Goal: Check status: Check status

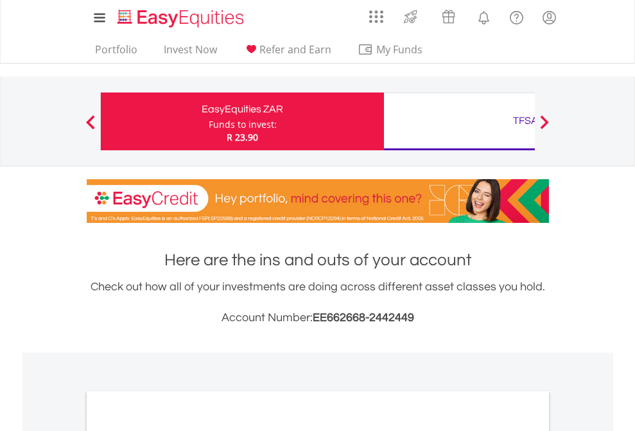
click at [209, 121] on div "Funds to invest:" at bounding box center [243, 124] width 68 height 13
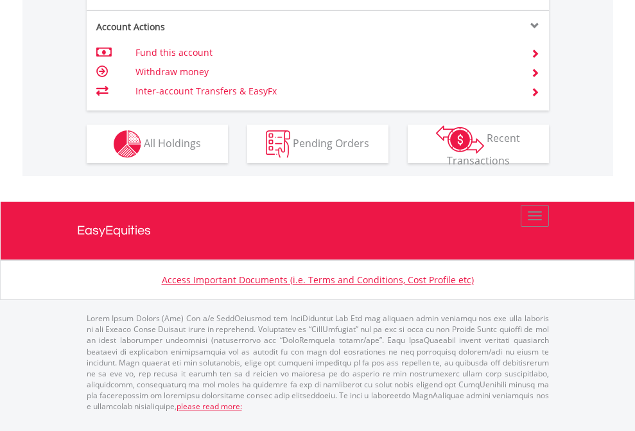
scroll to position [1309, 0]
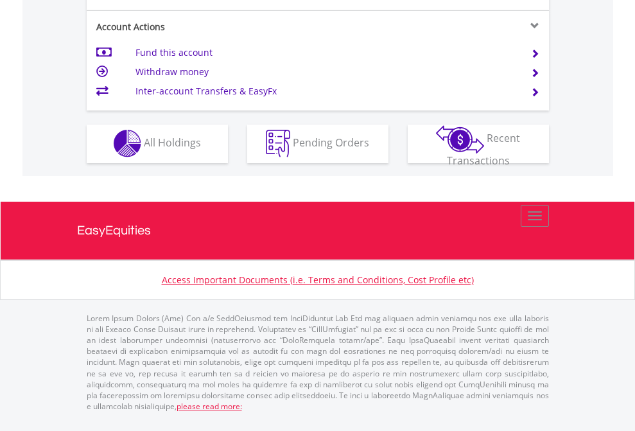
scroll to position [1096, 0]
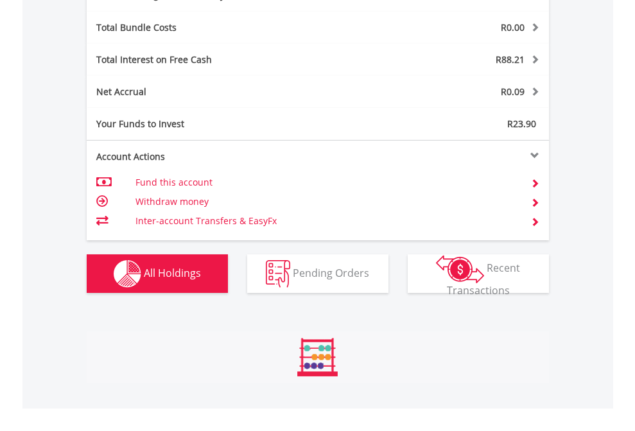
scroll to position [123, 202]
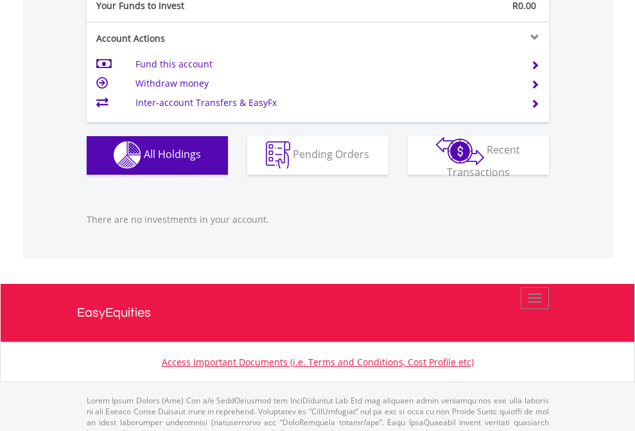
scroll to position [1272, 0]
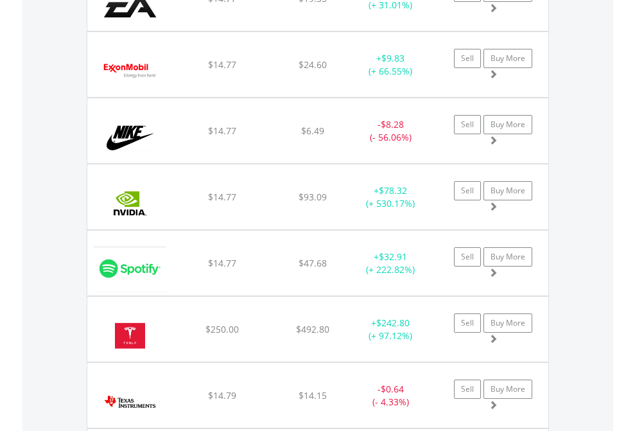
scroll to position [123, 202]
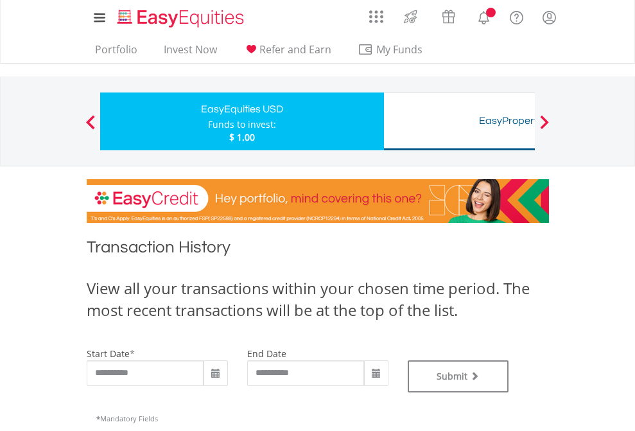
type input "**********"
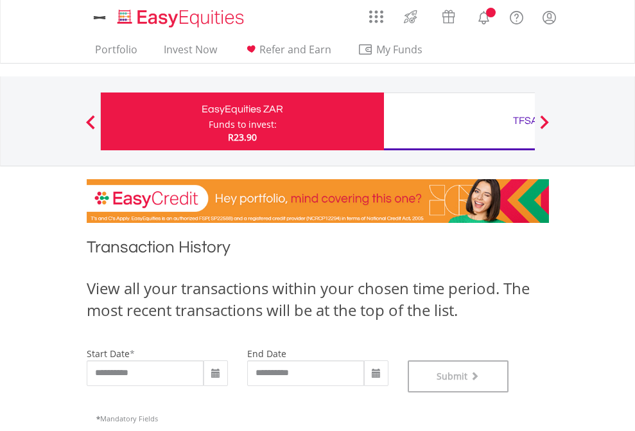
scroll to position [521, 0]
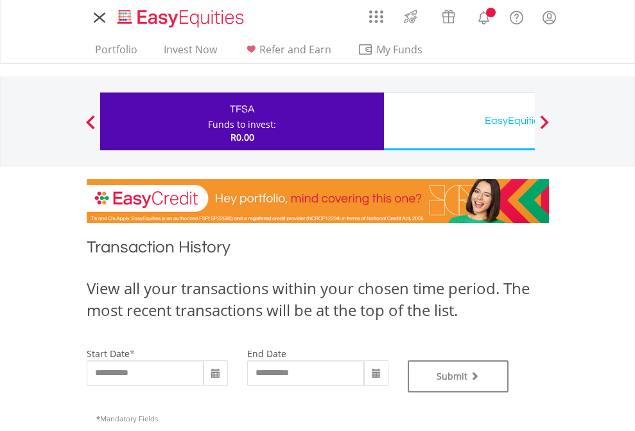
type input "**********"
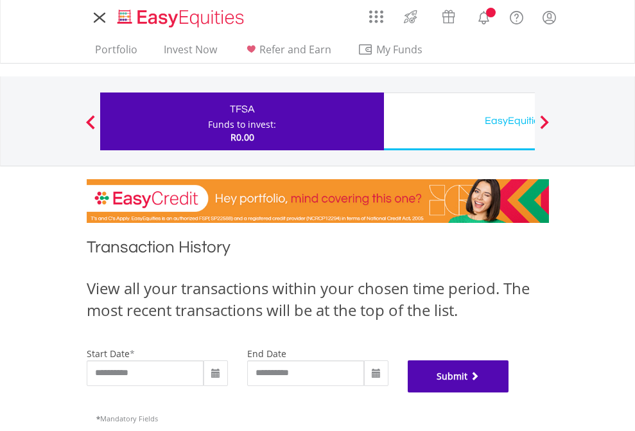
click at [510, 393] on button "Submit" at bounding box center [459, 376] width 102 height 32
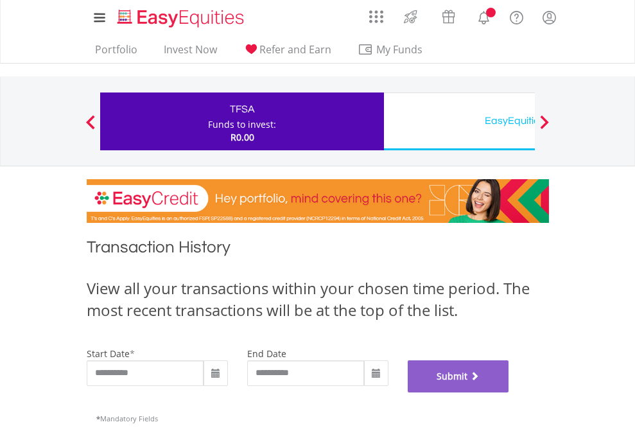
scroll to position [521, 0]
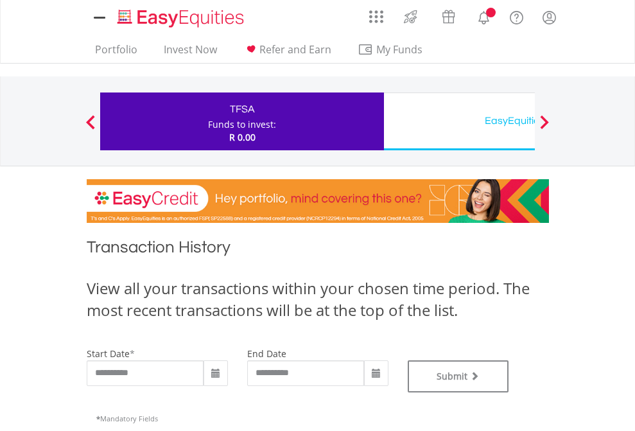
click at [459, 121] on div "EasyEquities USD" at bounding box center [526, 121] width 268 height 18
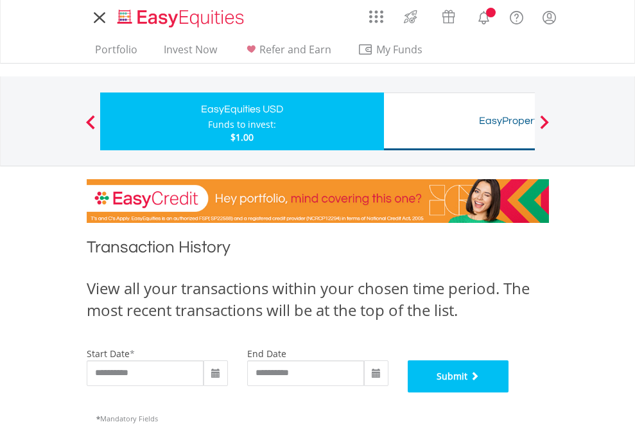
click at [510, 393] on button "Submit" at bounding box center [459, 376] width 102 height 32
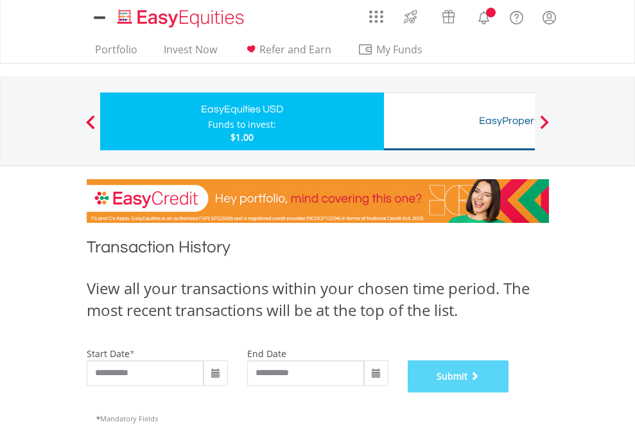
scroll to position [521, 0]
